Goal: Information Seeking & Learning: Learn about a topic

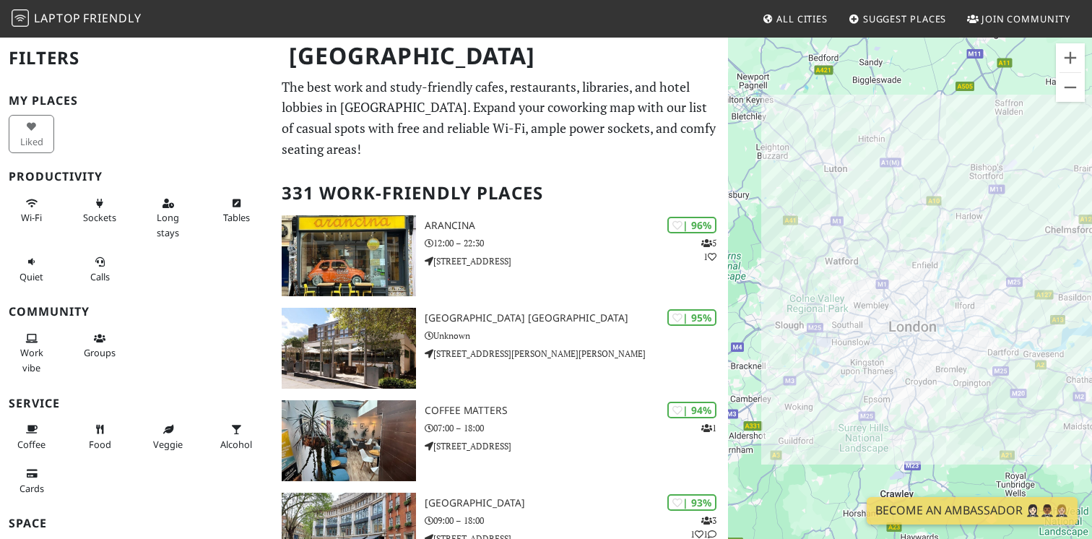
click at [490, 101] on p "The best work and study-friendly cafes, restaurants, libraries, and hotel lobbi…" at bounding box center [501, 118] width 438 height 83
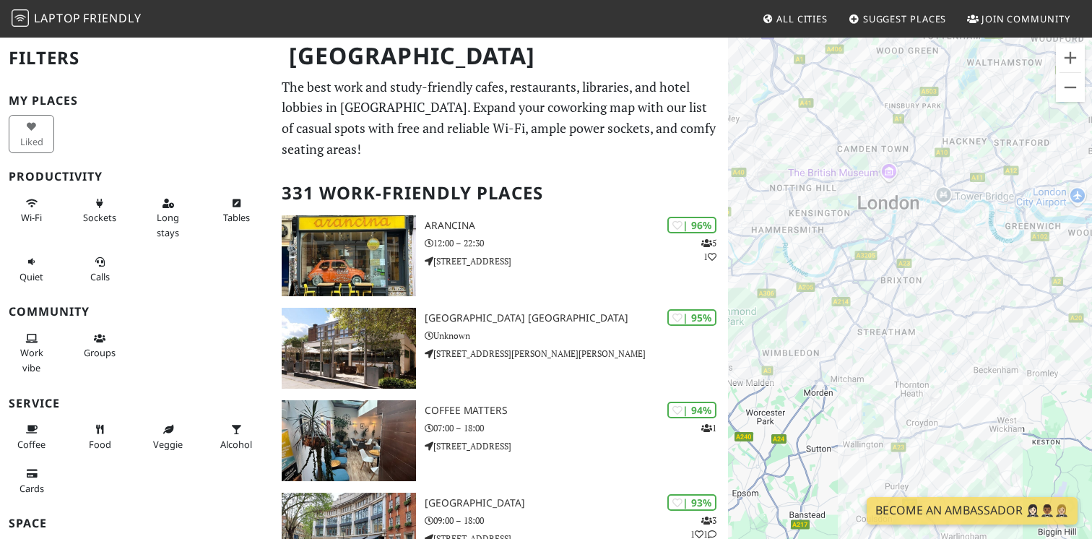
drag, startPoint x: 942, startPoint y: 206, endPoint x: 987, endPoint y: 309, distance: 112.6
click at [984, 309] on div "To navigate, press the arrow keys." at bounding box center [910, 305] width 364 height 539
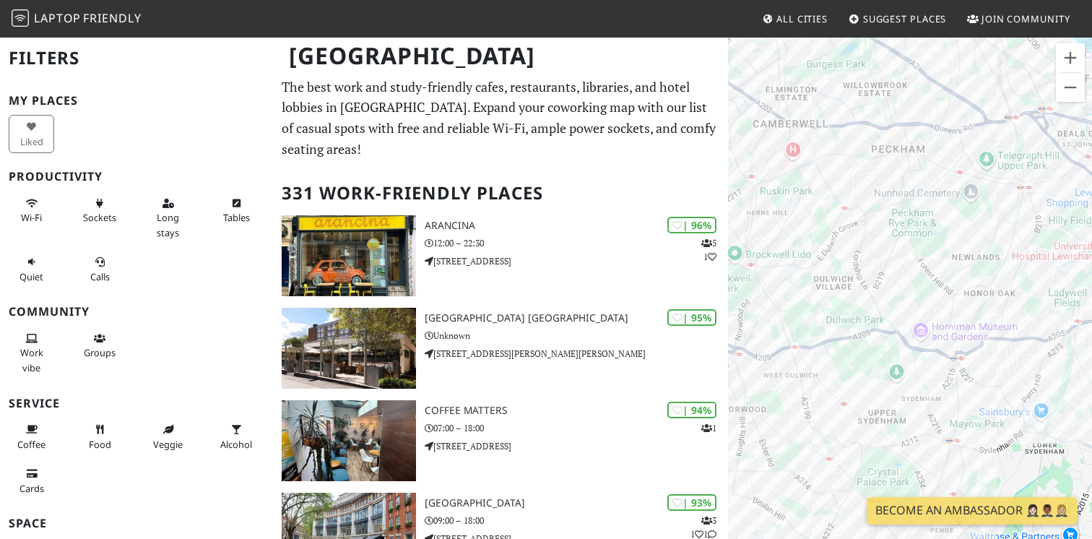
drag, startPoint x: 947, startPoint y: 69, endPoint x: 974, endPoint y: 397, distance: 329.7
click at [974, 397] on div "To navigate, press the arrow keys." at bounding box center [910, 305] width 364 height 539
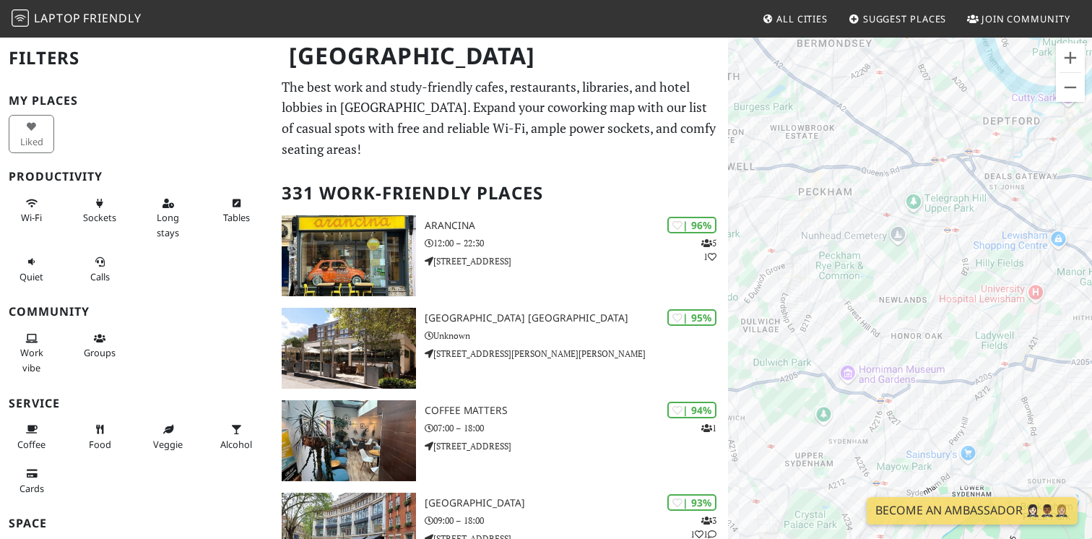
drag, startPoint x: 956, startPoint y: 217, endPoint x: 883, endPoint y: 248, distance: 79.6
click at [883, 248] on div "To navigate, press the arrow keys." at bounding box center [910, 305] width 364 height 539
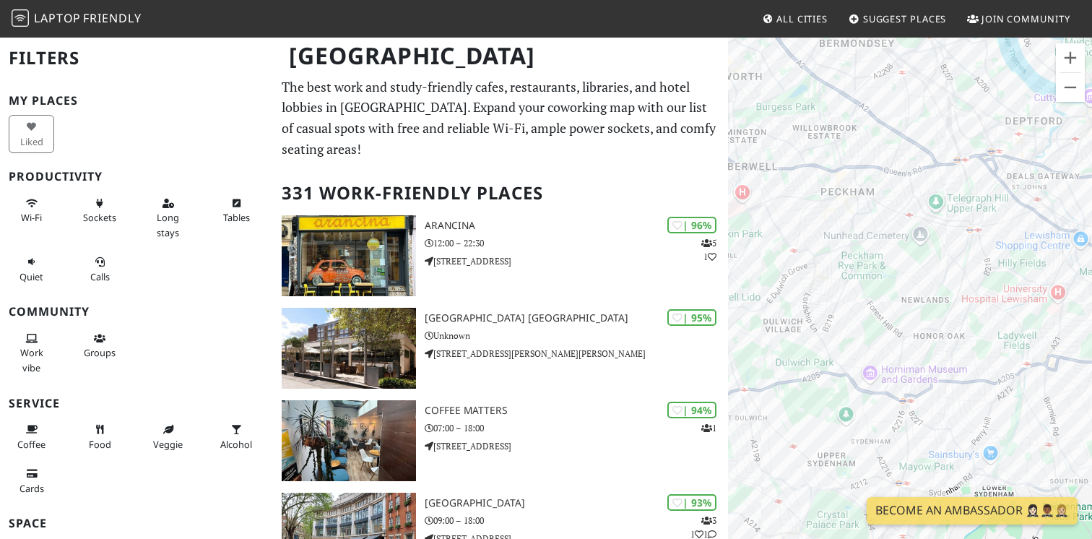
drag, startPoint x: 836, startPoint y: 280, endPoint x: 935, endPoint y: 280, distance: 99.0
click at [935, 280] on div "To navigate, press the arrow keys." at bounding box center [910, 305] width 364 height 539
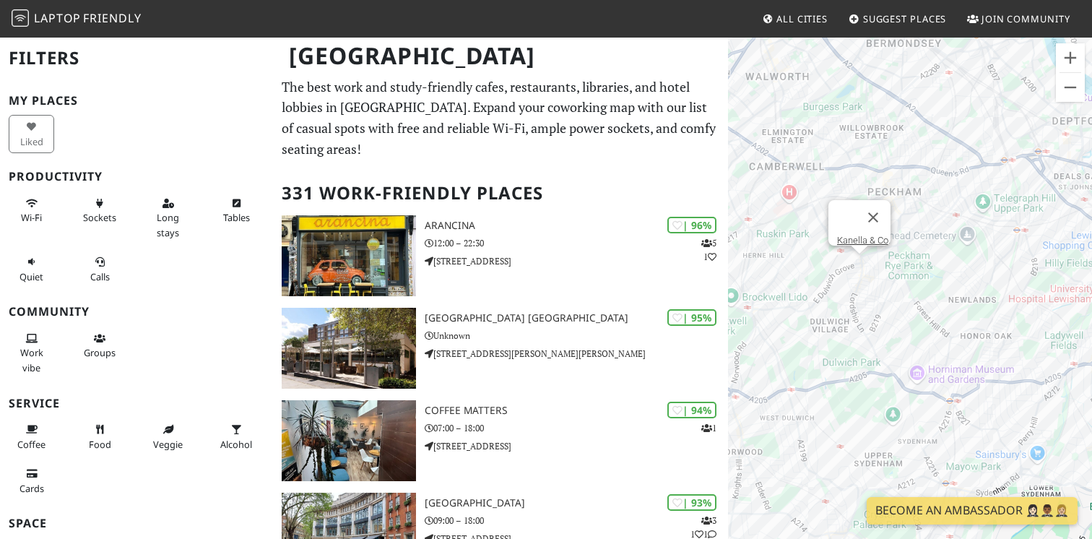
click at [860, 265] on div "To navigate, press the arrow keys. Kanella & Co." at bounding box center [910, 305] width 364 height 539
click at [841, 235] on link "Kanella & Co." at bounding box center [863, 240] width 53 height 11
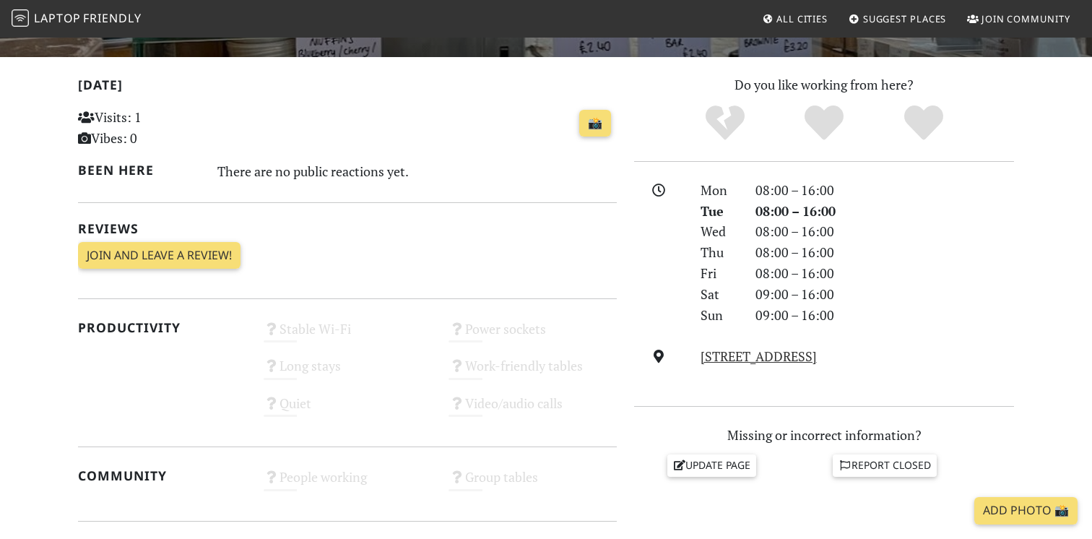
scroll to position [103, 0]
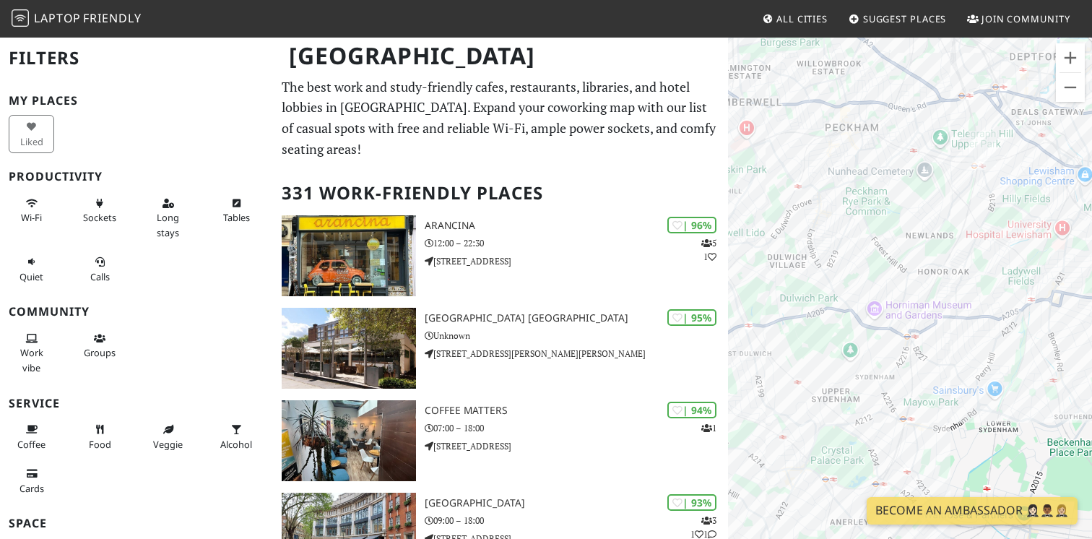
drag, startPoint x: 919, startPoint y: 153, endPoint x: 970, endPoint y: 221, distance: 85.1
click at [970, 221] on div "To navigate, press the arrow keys." at bounding box center [910, 305] width 364 height 539
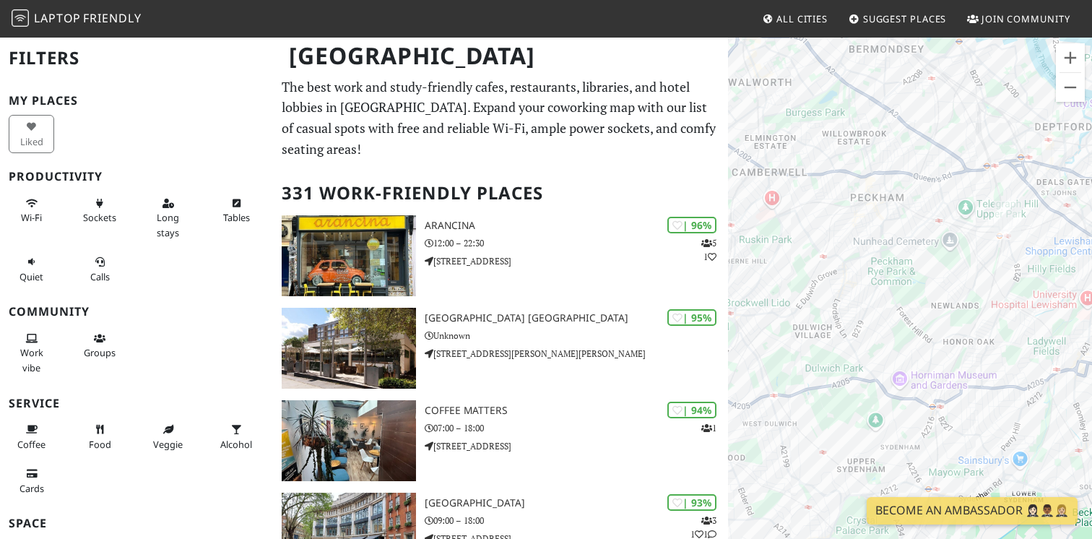
drag, startPoint x: 909, startPoint y: 215, endPoint x: 862, endPoint y: 354, distance: 146.6
click at [862, 354] on div "To navigate, press the arrow keys." at bounding box center [910, 305] width 364 height 539
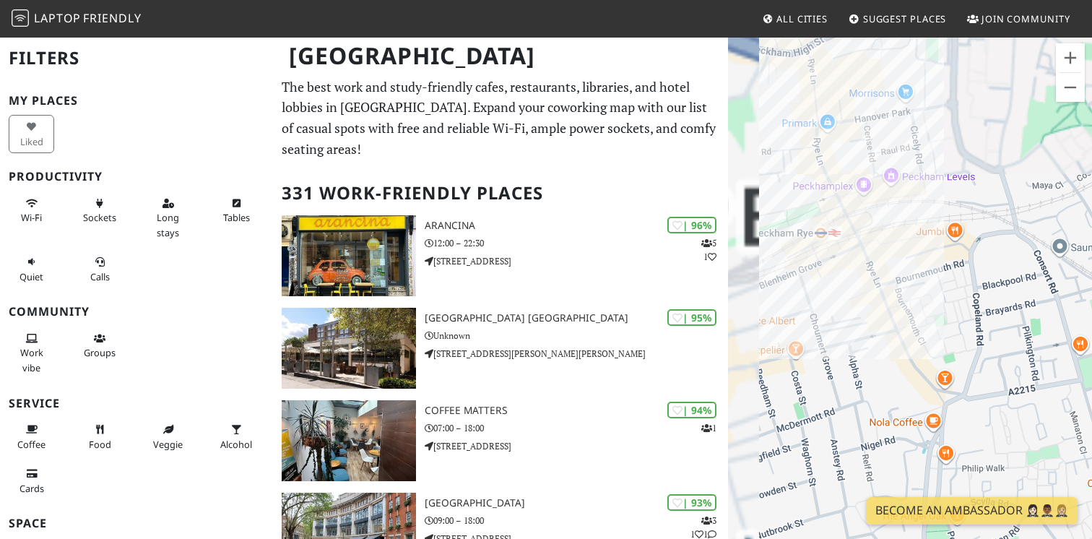
drag, startPoint x: 838, startPoint y: 337, endPoint x: 985, endPoint y: 165, distance: 226.5
click at [985, 165] on div "To navigate, press the arrow keys." at bounding box center [910, 305] width 364 height 539
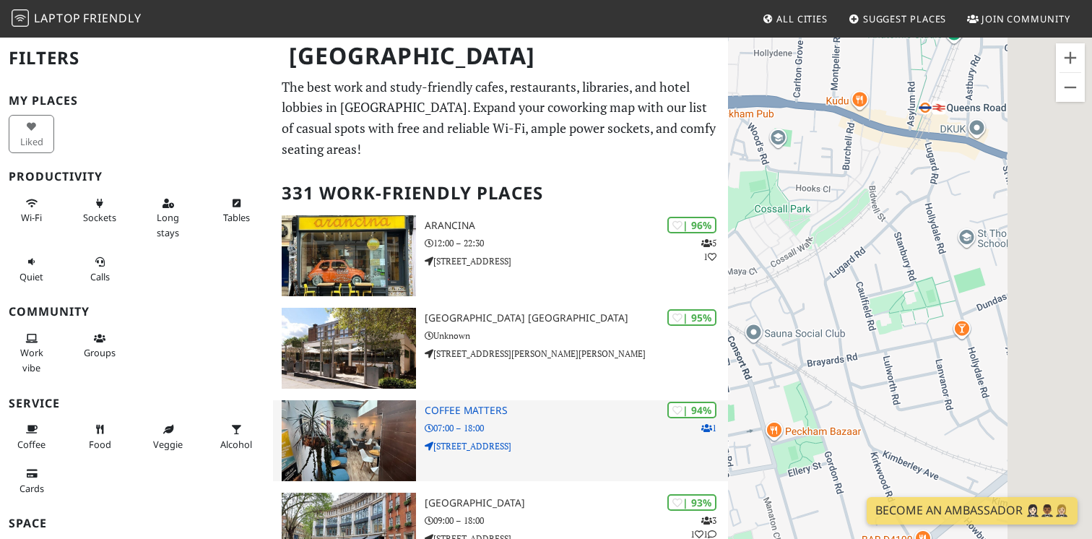
drag, startPoint x: 1018, startPoint y: 324, endPoint x: 696, endPoint y: 428, distance: 338.3
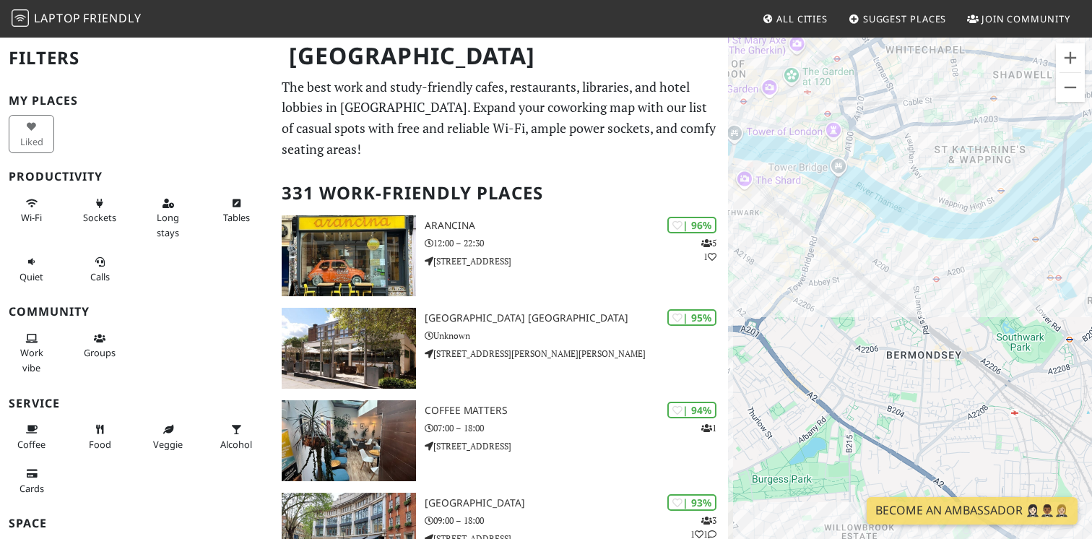
drag, startPoint x: 952, startPoint y: 310, endPoint x: 925, endPoint y: -12, distance: 322.5
click at [925, 0] on html "Laptop Friendly All Cities Suggest Places Join Community London Filters My Plac…" at bounding box center [546, 269] width 1092 height 539
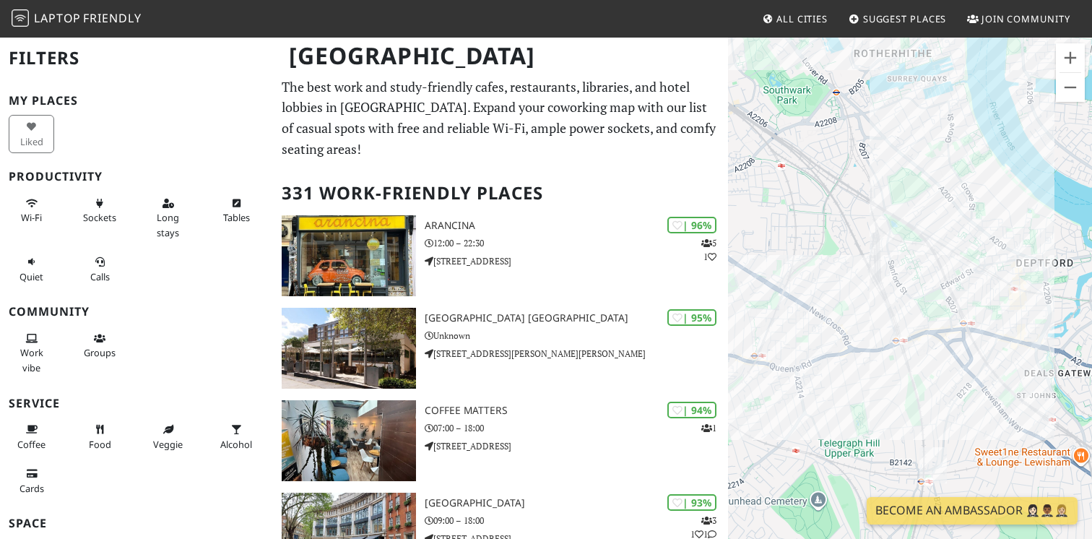
drag, startPoint x: 949, startPoint y: 389, endPoint x: 781, endPoint y: 144, distance: 297.1
click at [781, 144] on div "To navigate, press the arrow keys." at bounding box center [910, 305] width 364 height 539
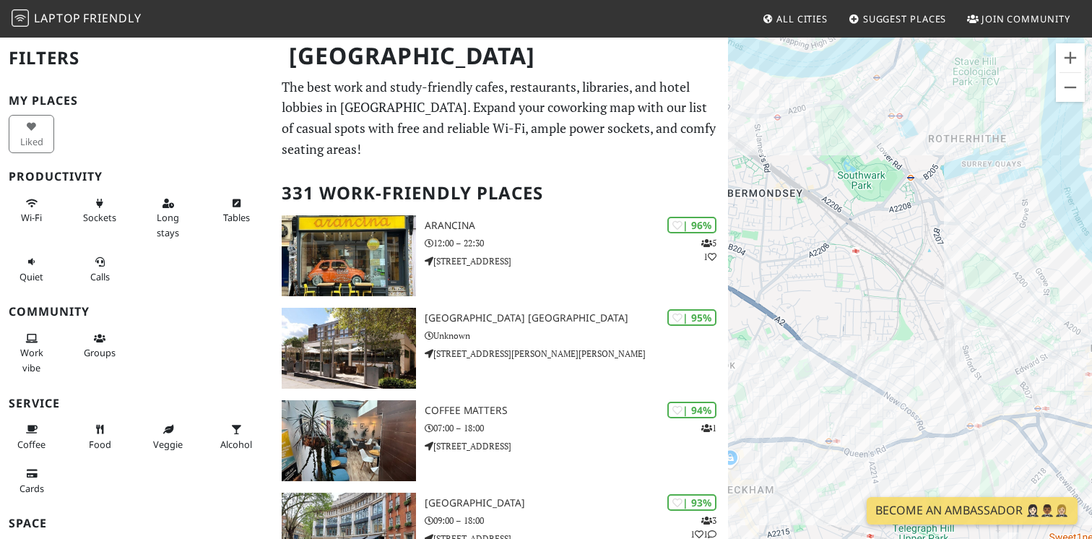
drag, startPoint x: 845, startPoint y: 215, endPoint x: 991, endPoint y: 374, distance: 215.7
click at [991, 374] on div "To navigate, press the arrow keys." at bounding box center [910, 305] width 364 height 539
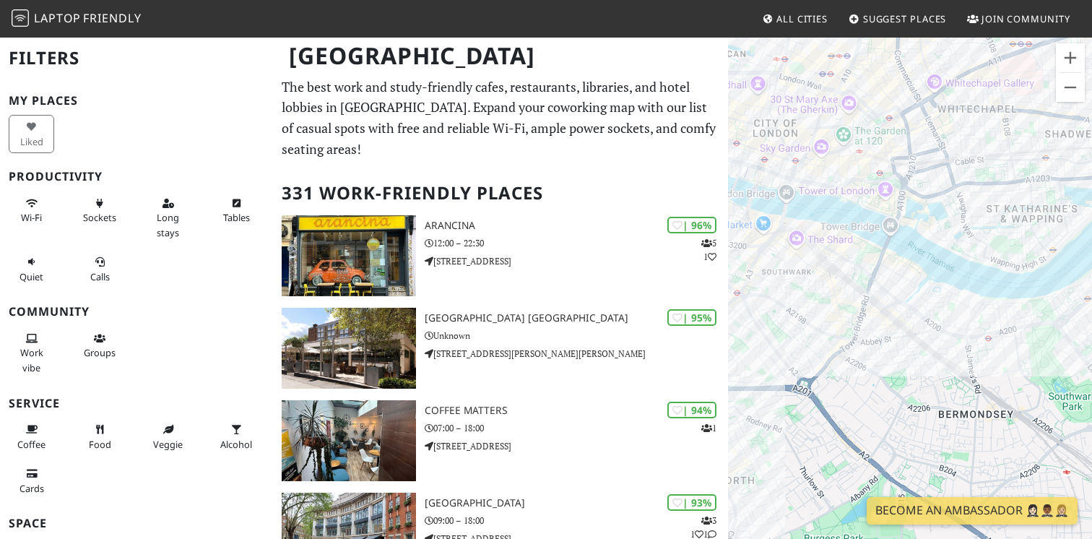
drag, startPoint x: 776, startPoint y: 261, endPoint x: 931, endPoint y: 366, distance: 187.3
click at [931, 366] on div "To navigate, press the arrow keys." at bounding box center [910, 305] width 364 height 539
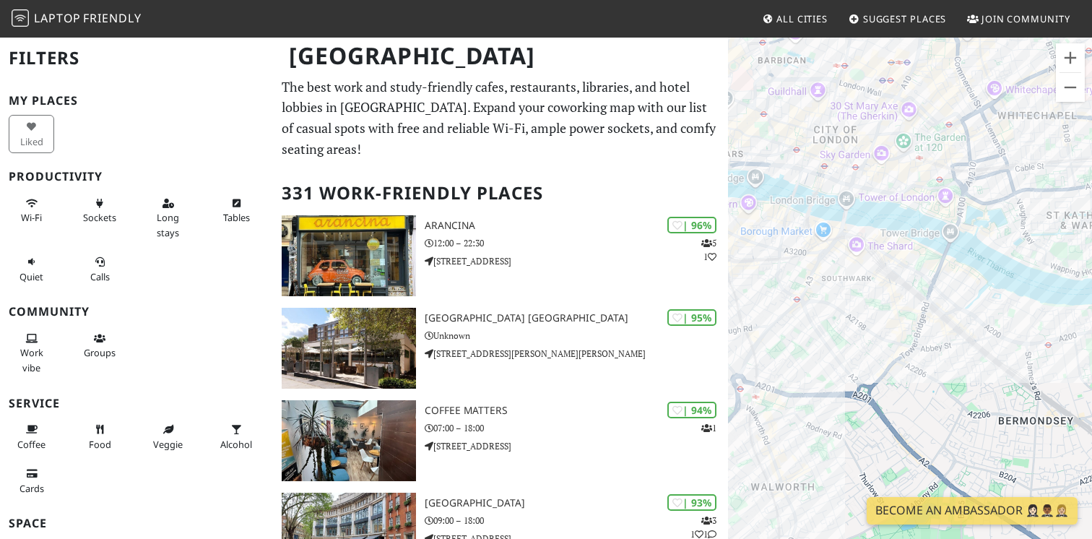
drag, startPoint x: 762, startPoint y: 298, endPoint x: 823, endPoint y: 308, distance: 62.2
click at [823, 308] on div "To navigate, press the arrow keys." at bounding box center [910, 305] width 364 height 539
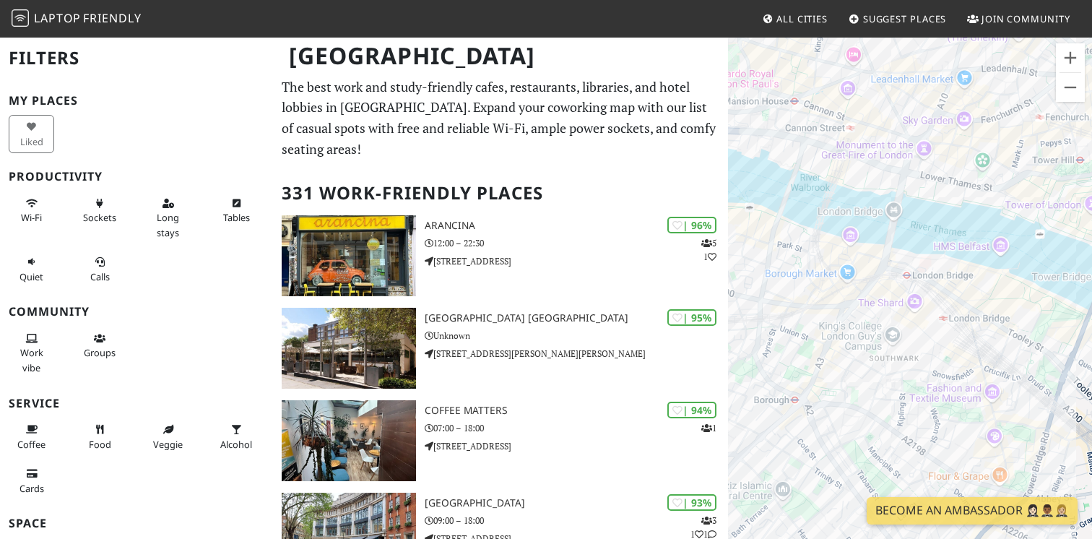
drag, startPoint x: 877, startPoint y: 317, endPoint x: 858, endPoint y: 452, distance: 136.4
click at [858, 452] on div "To navigate, press the arrow keys." at bounding box center [910, 305] width 364 height 539
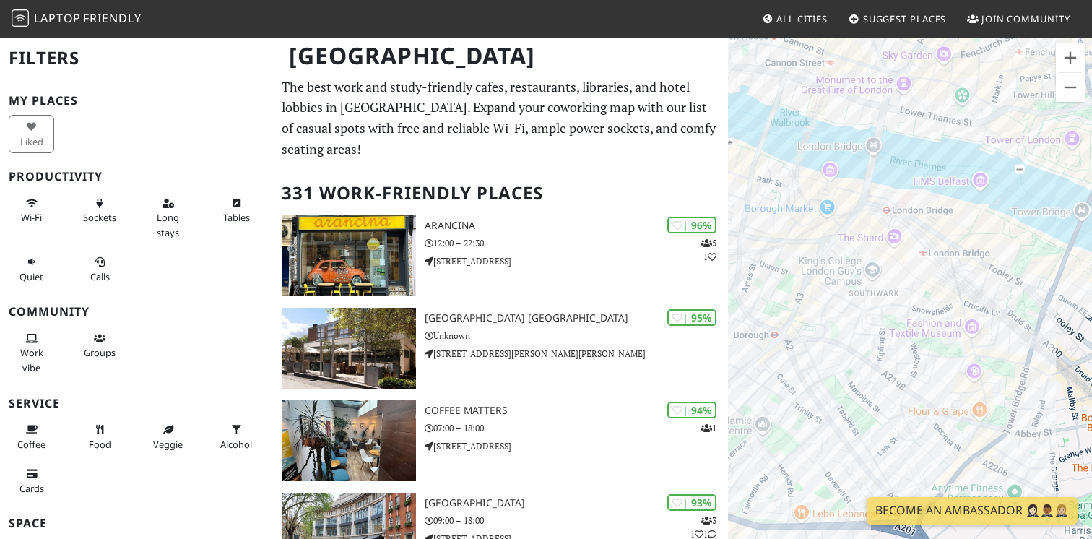
drag, startPoint x: 940, startPoint y: 439, endPoint x: 929, endPoint y: 316, distance: 123.3
click at [929, 316] on div "To navigate, press the arrow keys." at bounding box center [910, 305] width 364 height 539
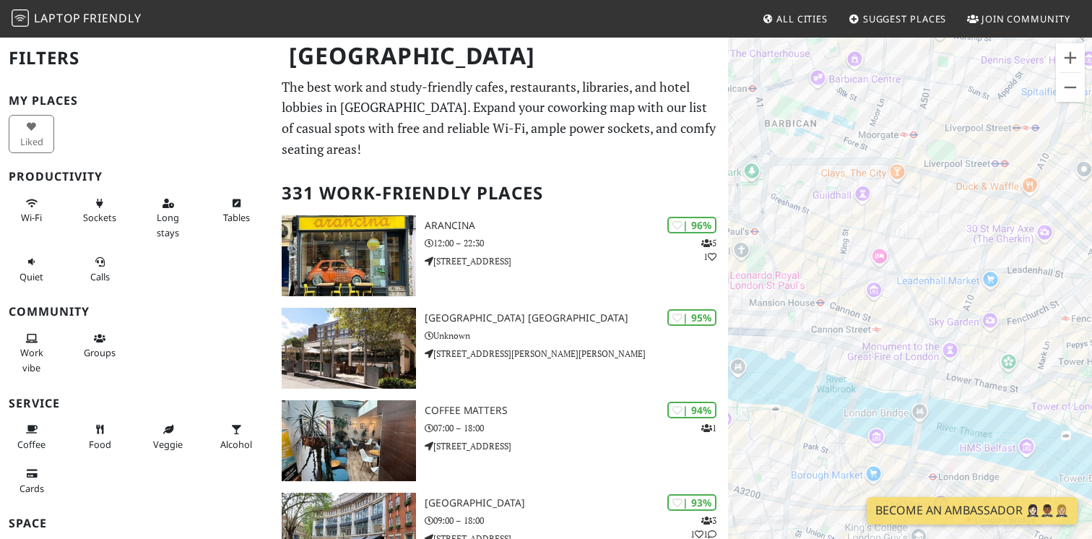
drag, startPoint x: 891, startPoint y: 305, endPoint x: 886, endPoint y: 576, distance: 271.7
click at [886, 538] on html "Laptop Friendly All Cities Suggest Places Join Community London Filters My Plac…" at bounding box center [546, 269] width 1092 height 539
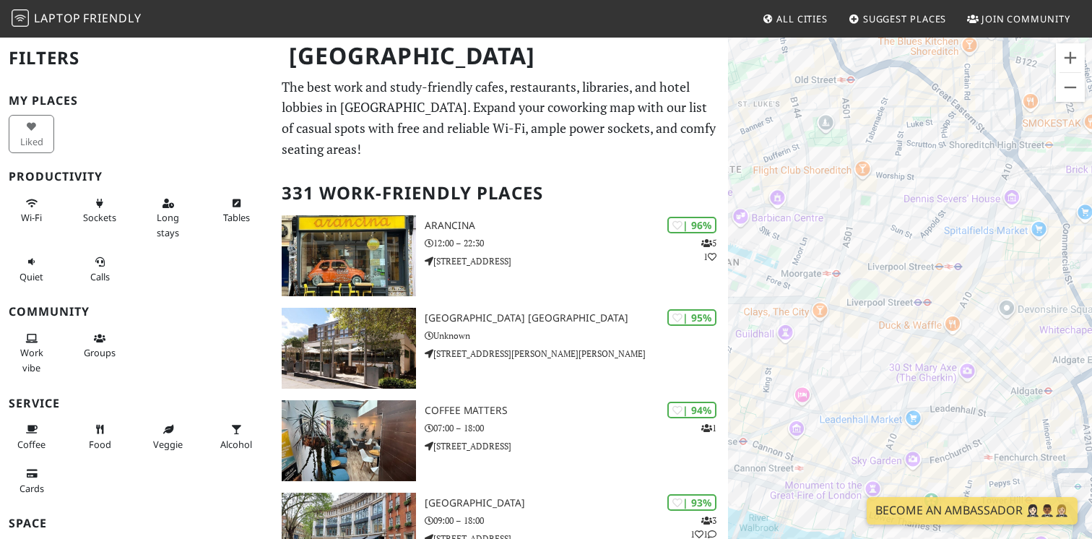
drag, startPoint x: 949, startPoint y: 330, endPoint x: 873, endPoint y: 463, distance: 153.4
click at [873, 463] on div "To navigate, press the arrow keys." at bounding box center [910, 305] width 364 height 539
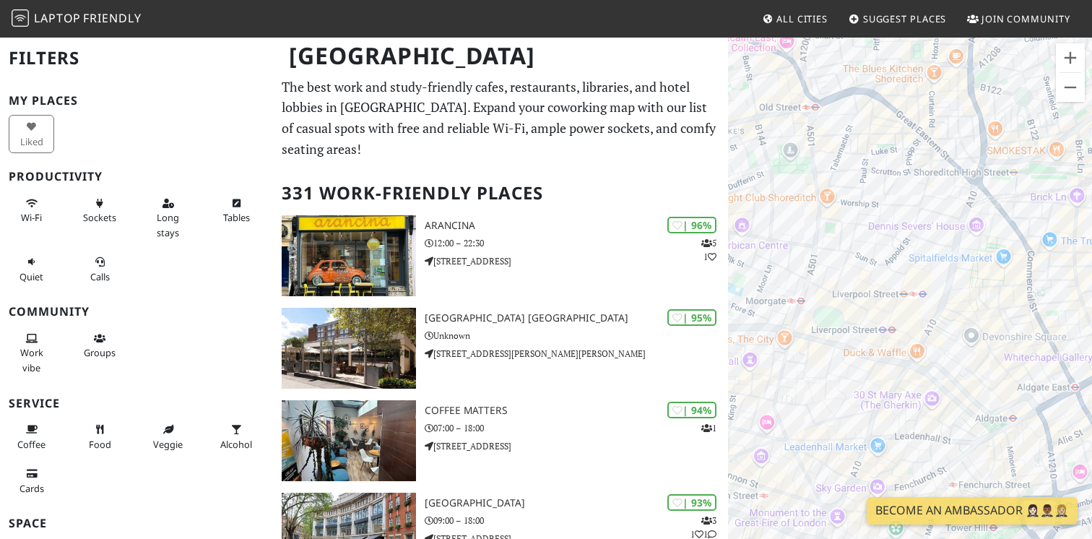
drag, startPoint x: 938, startPoint y: 209, endPoint x: 850, endPoint y: 212, distance: 87.4
click at [850, 212] on div "To navigate, press the arrow keys." at bounding box center [910, 305] width 364 height 539
